Goal: Task Accomplishment & Management: Manage account settings

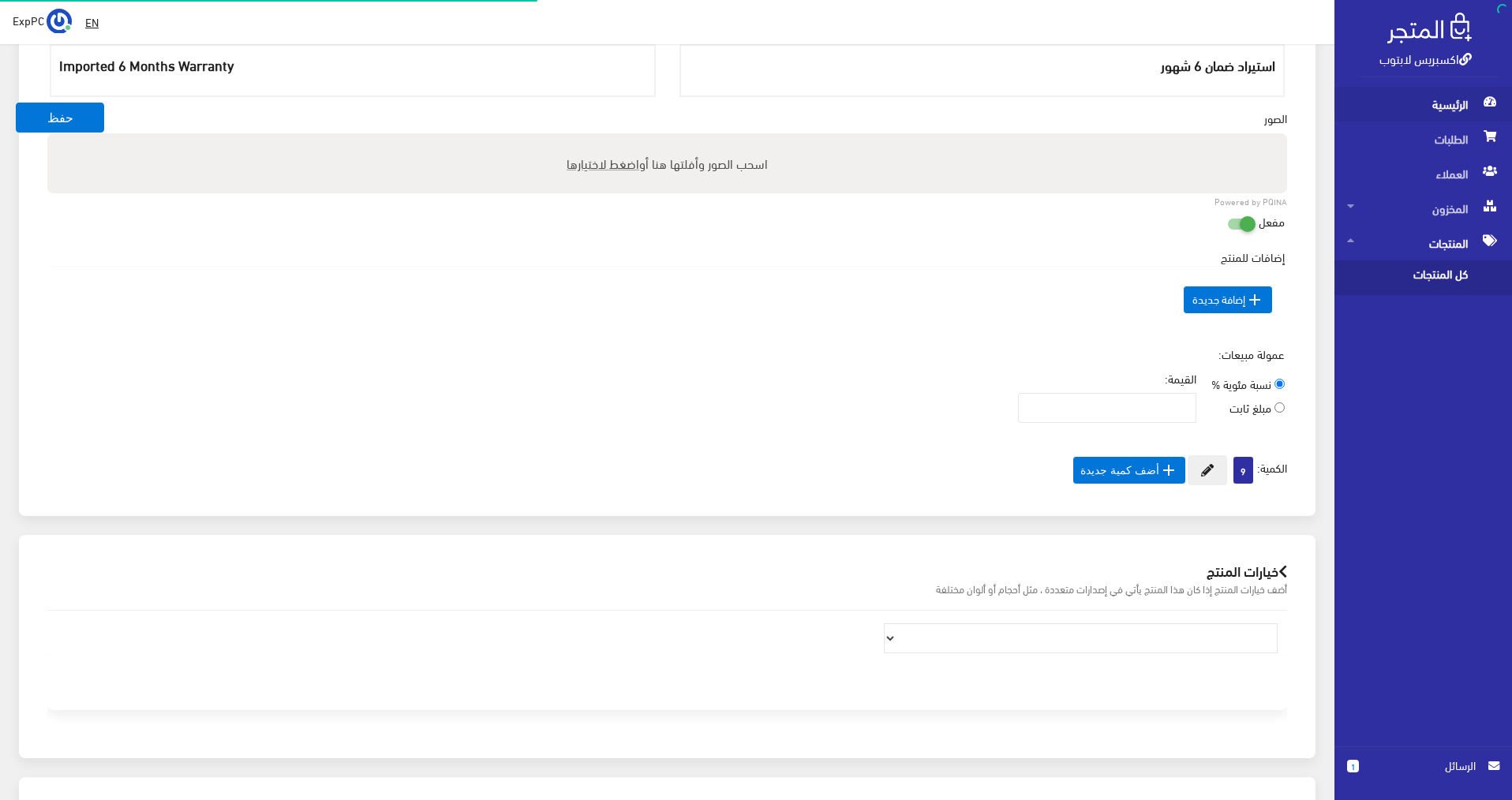
scroll to position [142, 0]
click at [1460, 241] on span "المنتجات" at bounding box center [1423, 243] width 152 height 35
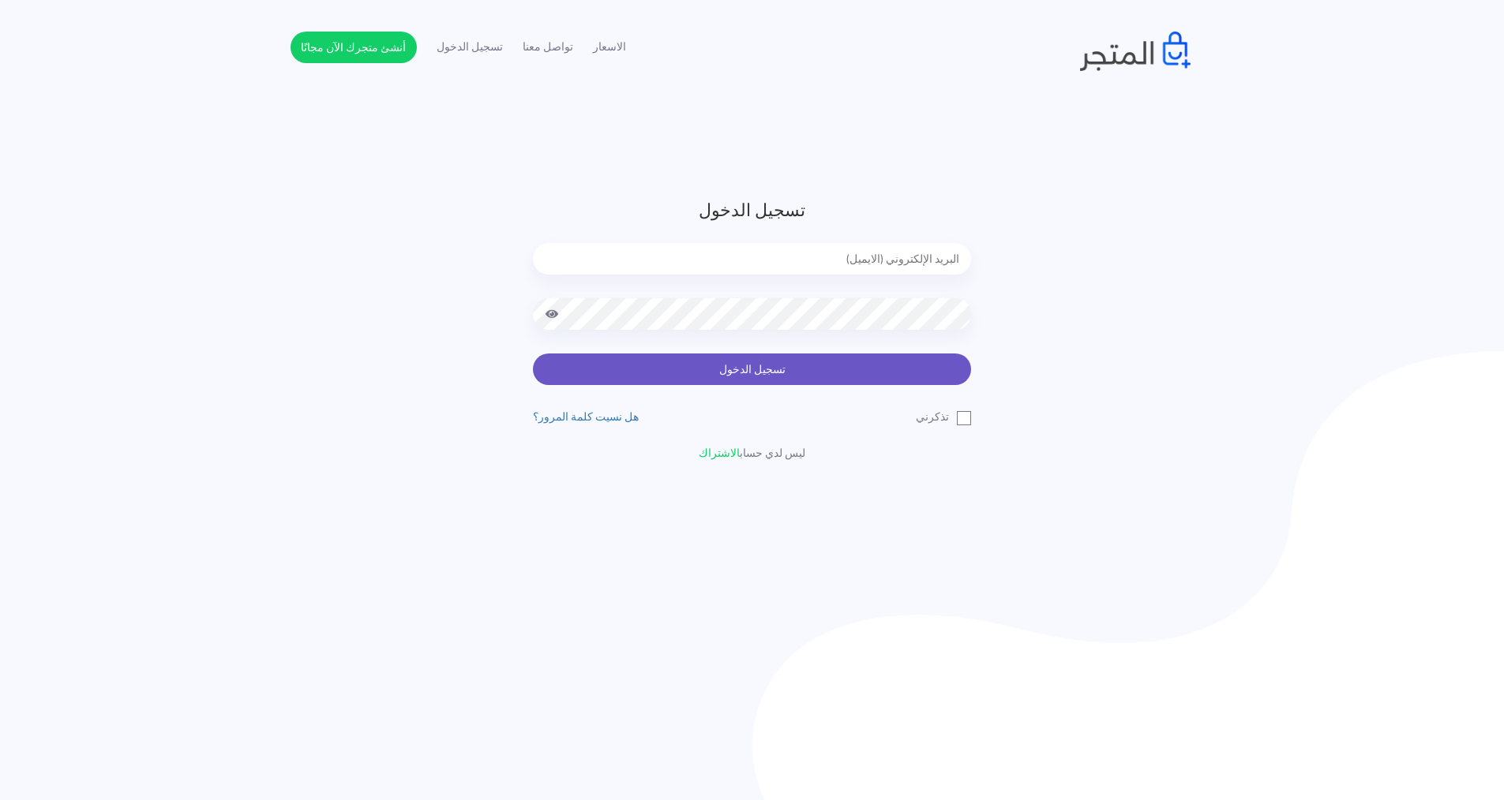
type input "[EMAIL_ADDRESS][DOMAIN_NAME]"
click at [825, 369] on button "تسجيل الدخول" at bounding box center [752, 370] width 438 height 32
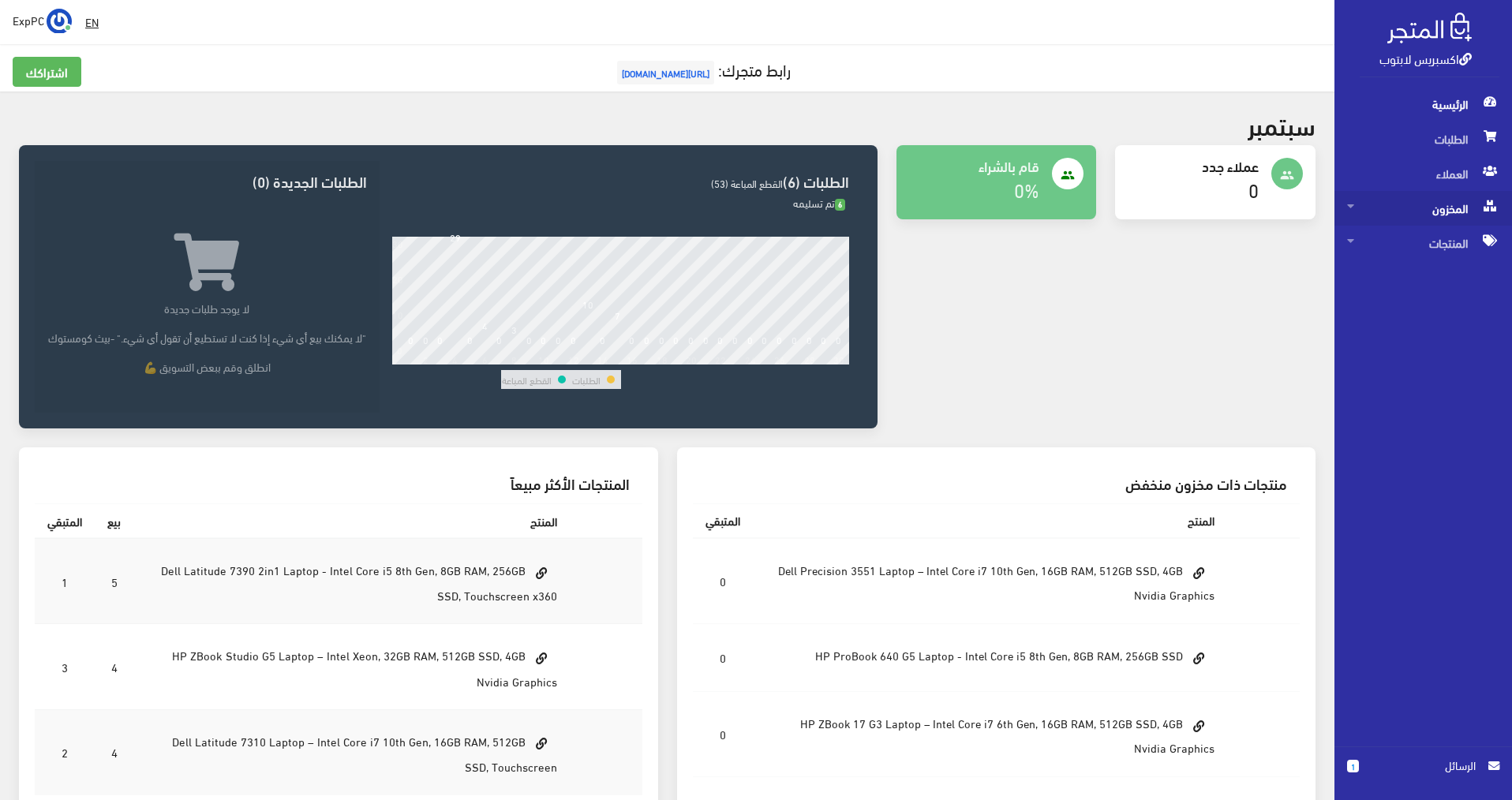
click at [1481, 209] on span at bounding box center [1490, 205] width 19 height 28
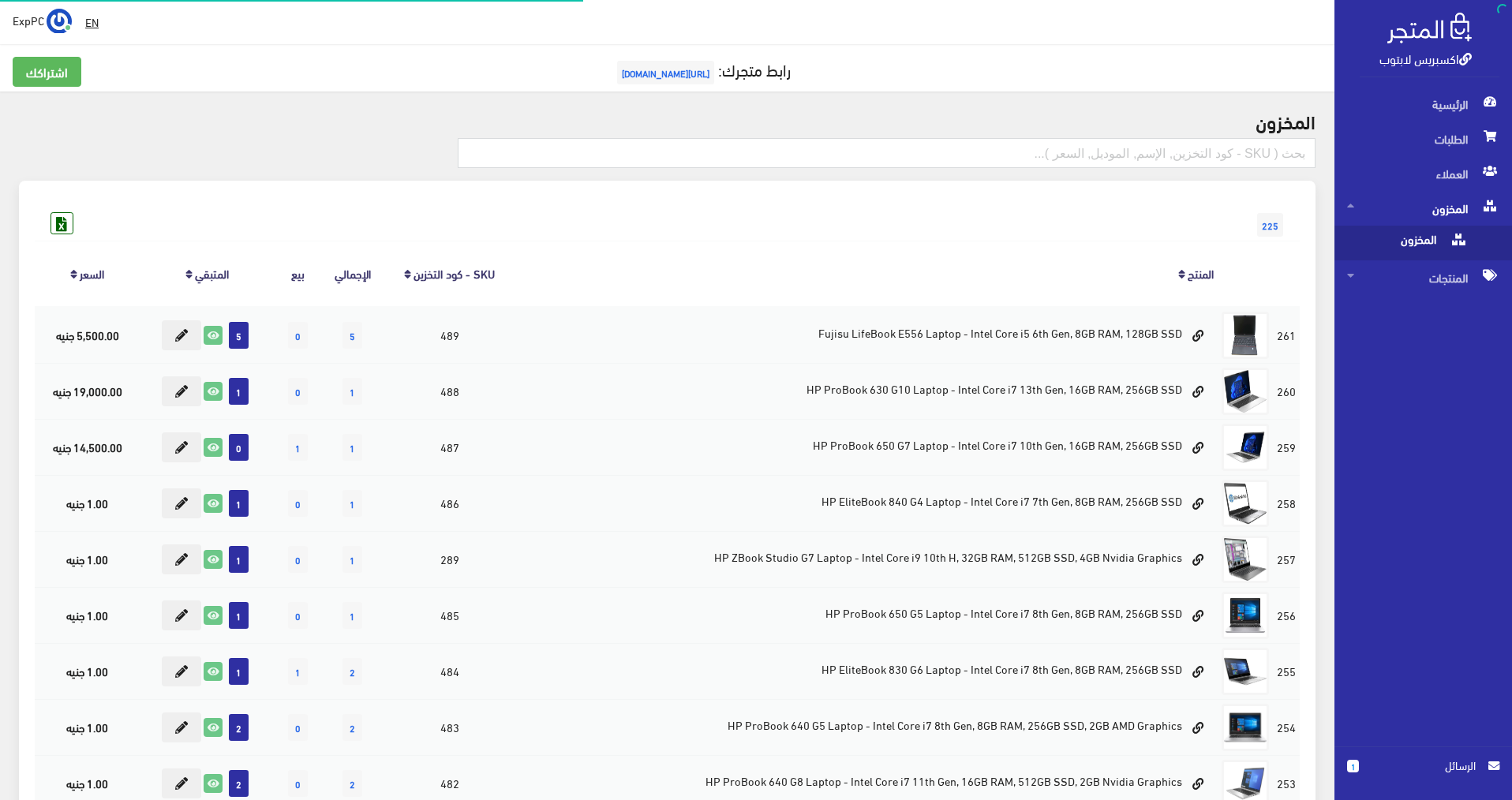
click at [1430, 243] on span "المخزون" at bounding box center [1407, 243] width 120 height 35
click at [1254, 158] on input "text" at bounding box center [887, 153] width 858 height 30
type input "T4440s"
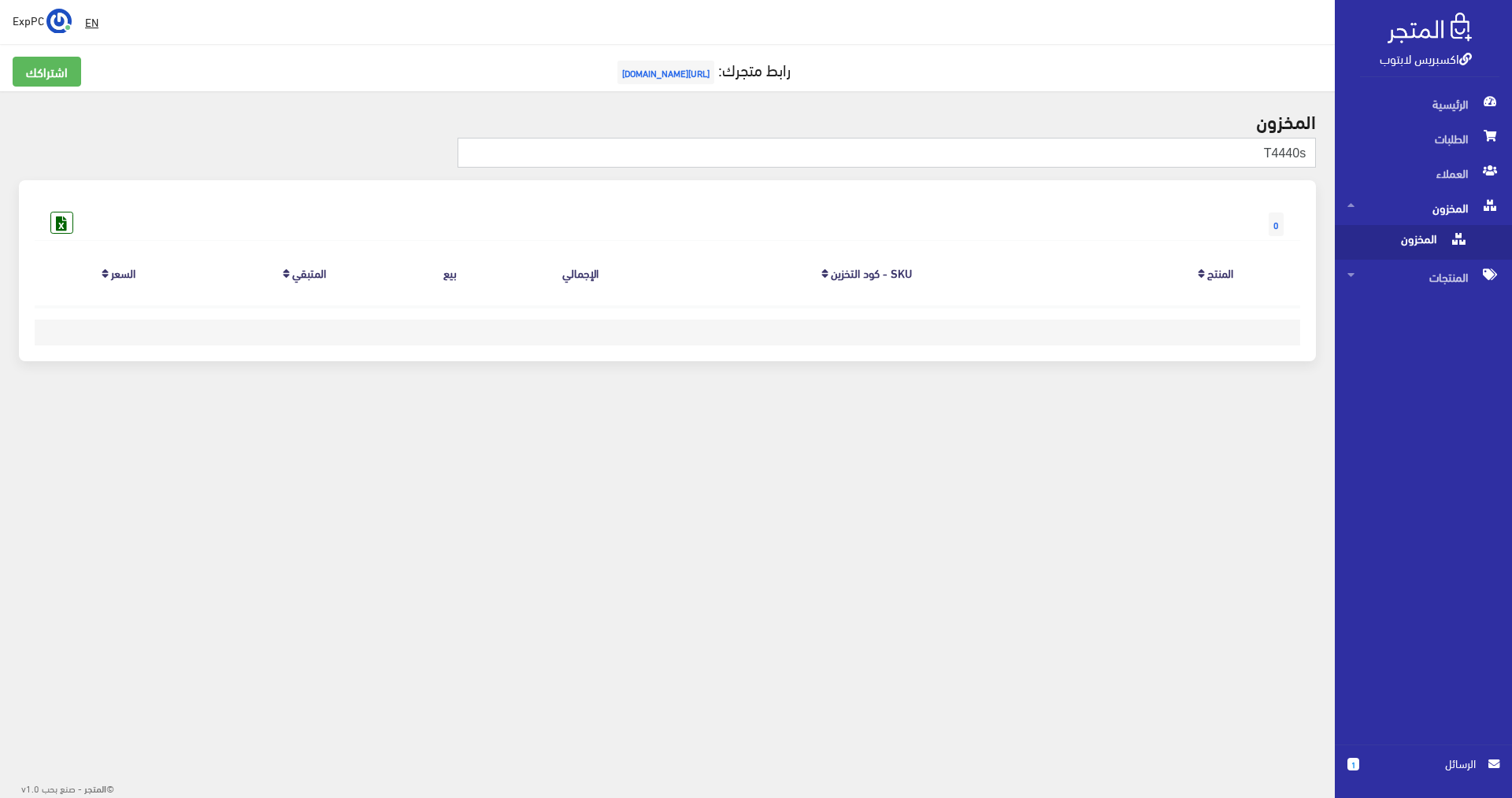
drag, startPoint x: 1283, startPoint y: 156, endPoint x: 1274, endPoint y: 156, distance: 9.0
click at [1274, 156] on input "T4440s" at bounding box center [887, 153] width 858 height 30
type input "T440s"
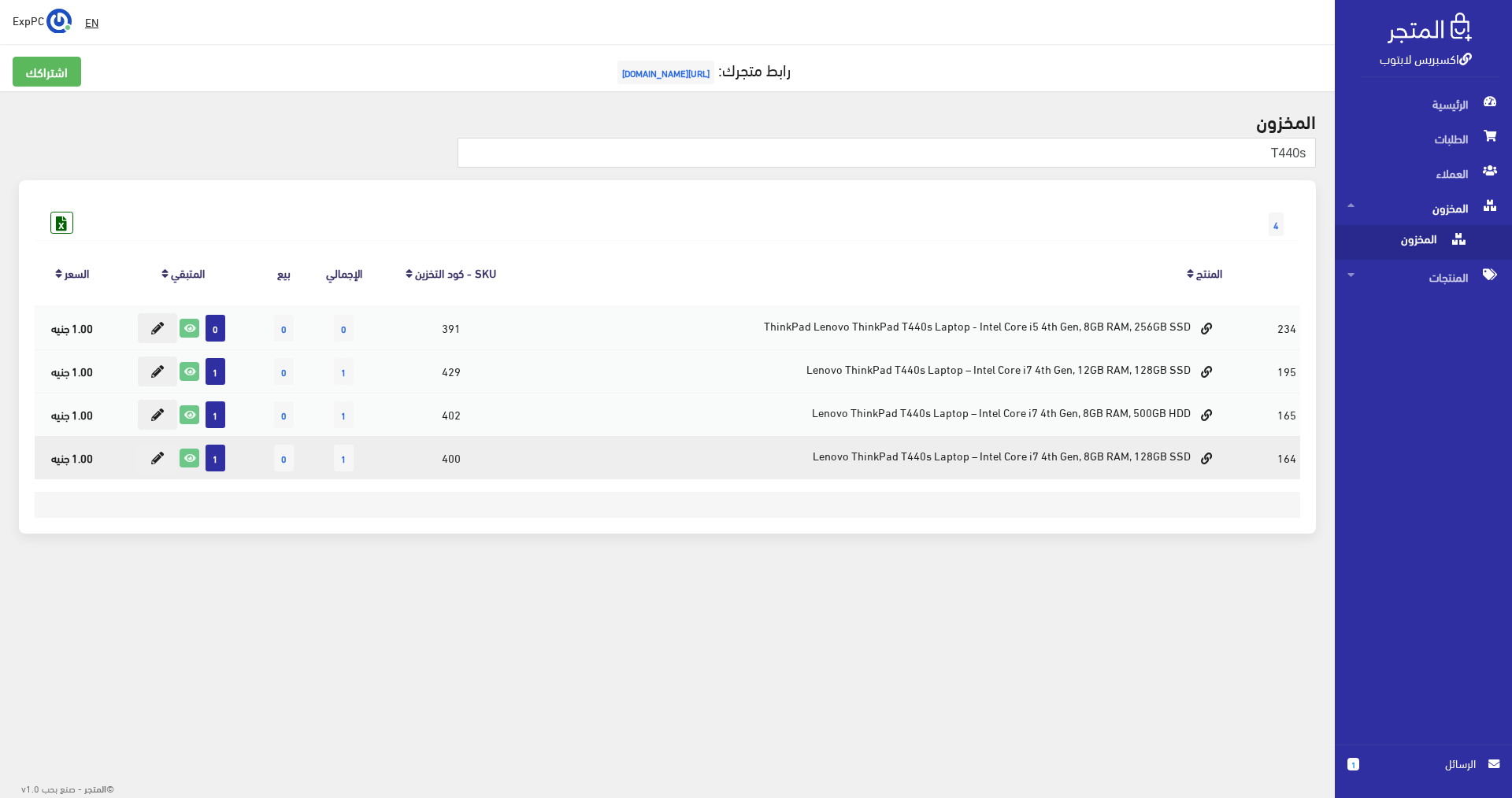
click at [869, 458] on td "Lenovo ThinkPad T440s Laptop – Intel Core i7 4th Gen, 8GB RAM, 128GB SSD" at bounding box center [876, 457] width 701 height 43
click at [159, 462] on icon at bounding box center [158, 458] width 13 height 13
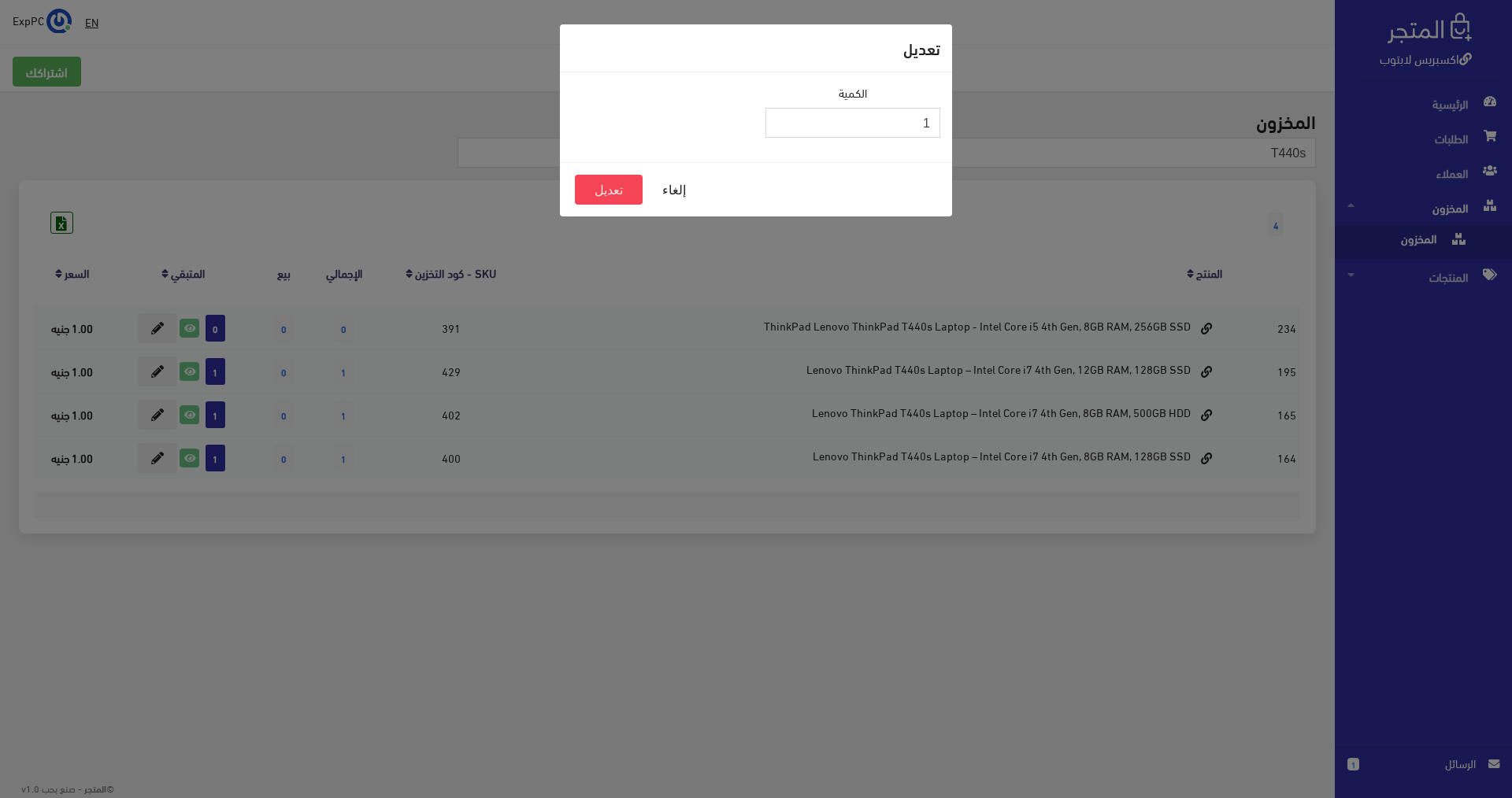
drag, startPoint x: 877, startPoint y: 132, endPoint x: 941, endPoint y: 122, distance: 64.8
click at [941, 122] on div "الكمية 1" at bounding box center [853, 117] width 193 height 66
type input "0"
click at [620, 188] on button "تعديل" at bounding box center [608, 190] width 68 height 30
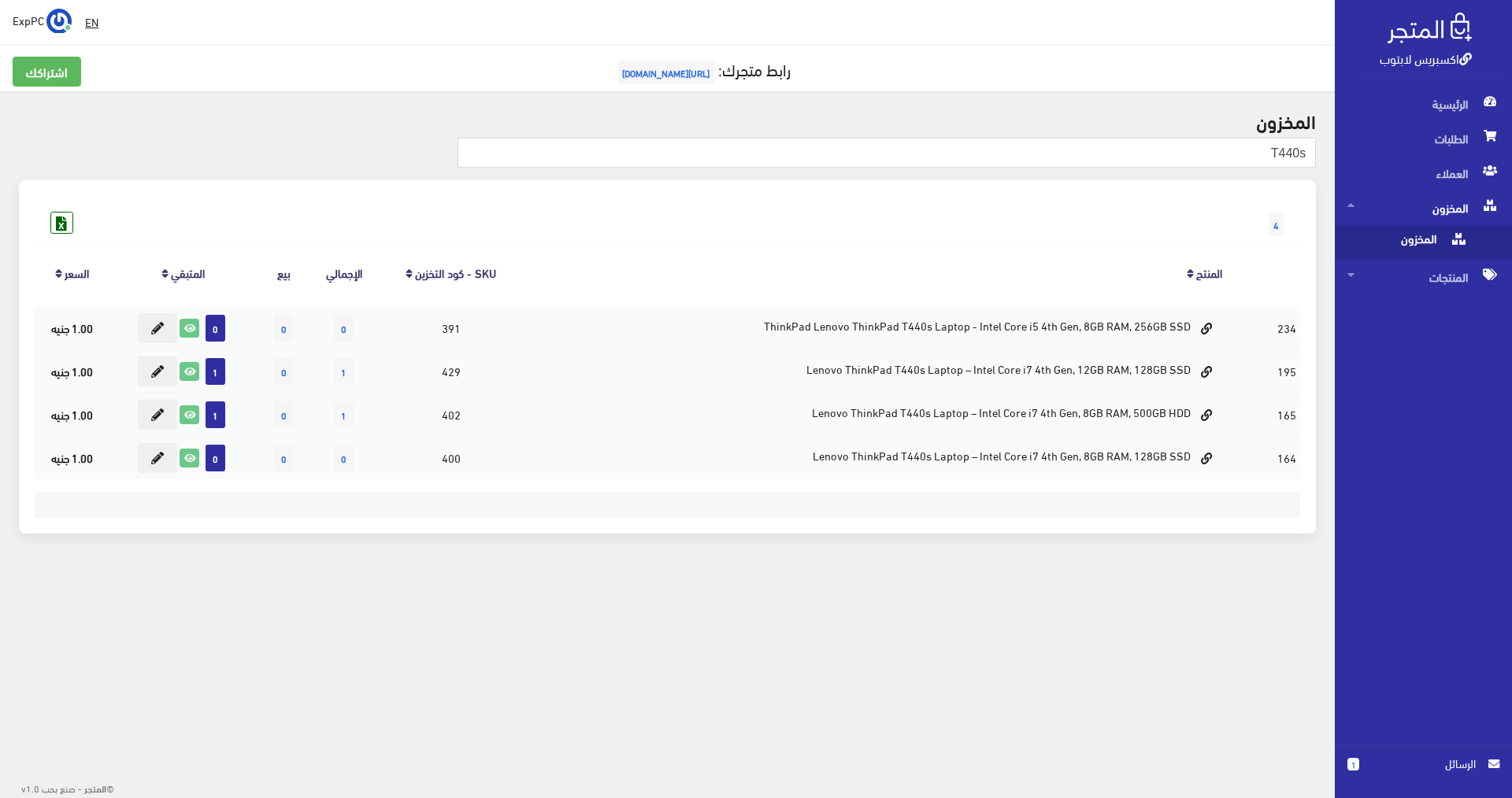
drag, startPoint x: 731, startPoint y: 0, endPoint x: 657, endPoint y: -17, distance: 75.9
click at [657, 0] on html "اكسبريس لابتوب الرئيسية الطلبات العملاء 1" at bounding box center [756, 399] width 1512 height 798
click at [678, 15] on div "EN ExpPC اشتراكي" at bounding box center [667, 22] width 1310 height 28
